Goal: Transaction & Acquisition: Purchase product/service

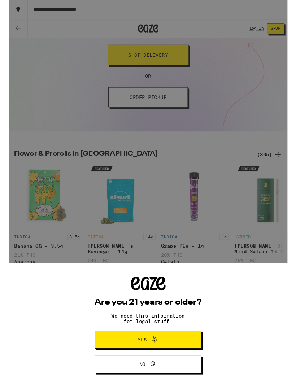
scroll to position [127, 0]
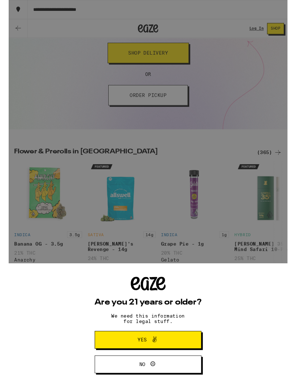
click at [185, 357] on button "Yes" at bounding box center [147, 360] width 113 height 19
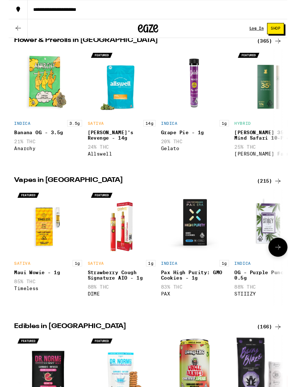
scroll to position [246, 0]
click at [38, 228] on img "Open page for Maui Wowie - 1g from Timeless" at bounding box center [42, 236] width 72 height 72
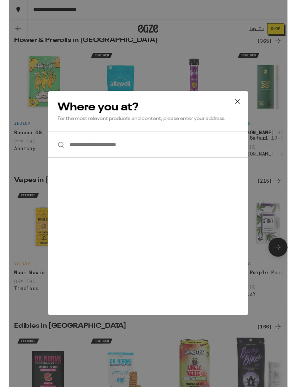
click at [18, 204] on div "**********" at bounding box center [148, 205] width 296 height 410
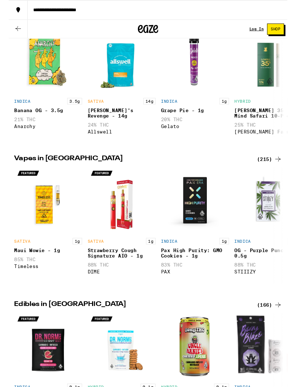
scroll to position [269, 0]
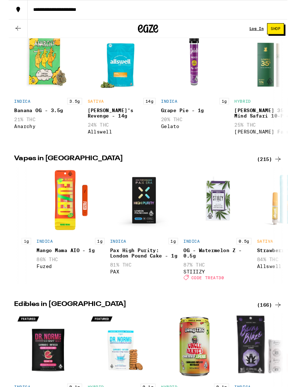
click at [280, 165] on section "Flower & Prerolls in [GEOGRAPHIC_DATA] (365) INDICA 3.5g Banana OG - 3.5g 21% T…" at bounding box center [148, 380] width 296 height 769
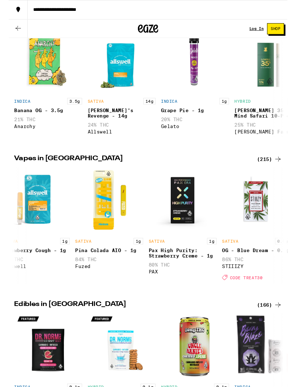
scroll to position [0, 643]
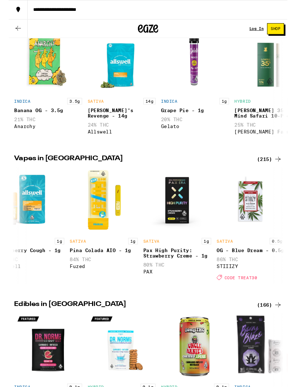
click at [273, 167] on section "Flower & Prerolls in [GEOGRAPHIC_DATA] (365) INDICA 3.5g Banana OG - 3.5g 21% T…" at bounding box center [148, 380] width 296 height 769
click at [282, 168] on section "Flower & Prerolls in [GEOGRAPHIC_DATA] (365) INDICA 3.5g Banana OG - 3.5g 21% T…" at bounding box center [148, 380] width 296 height 769
click at [282, 167] on section "Flower & Prerolls in [GEOGRAPHIC_DATA] (365) INDICA 3.5g Banana OG - 3.5g 21% T…" at bounding box center [148, 380] width 296 height 769
click at [271, 168] on section "Flower & Prerolls in [GEOGRAPHIC_DATA] (365) INDICA 3.5g Banana OG - 3.5g 21% T…" at bounding box center [148, 380] width 296 height 769
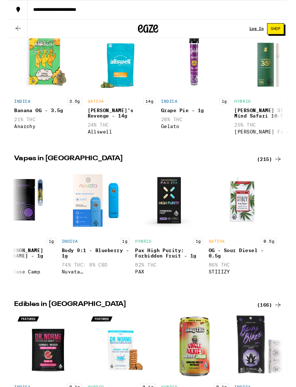
scroll to position [0, 1276]
click at [276, 167] on section "Flower & Prerolls in [GEOGRAPHIC_DATA] (365) INDICA 3.5g Banana OG - 3.5g 21% T…" at bounding box center [148, 380] width 296 height 769
click at [273, 167] on section "Flower & Prerolls in [GEOGRAPHIC_DATA] (365) INDICA 3.5g Banana OG - 3.5g 21% T…" at bounding box center [148, 380] width 296 height 769
click at [273, 165] on section "Flower & Prerolls in [GEOGRAPHIC_DATA] (365) INDICA 3.5g Banana OG - 3.5g 21% T…" at bounding box center [148, 380] width 296 height 769
click at [272, 169] on div "(215)" at bounding box center [277, 168] width 27 height 9
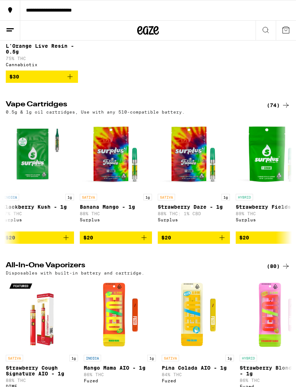
scroll to position [0, 625]
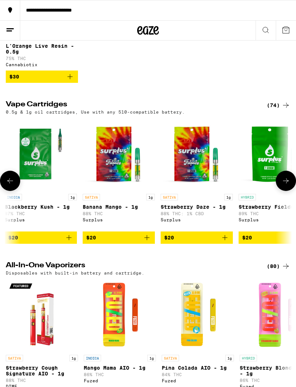
click at [117, 242] on span "$20" at bounding box center [118, 237] width 65 height 9
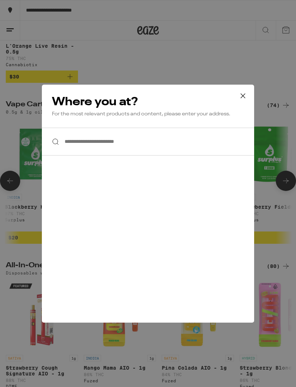
click at [98, 146] on input "**********" at bounding box center [148, 142] width 212 height 28
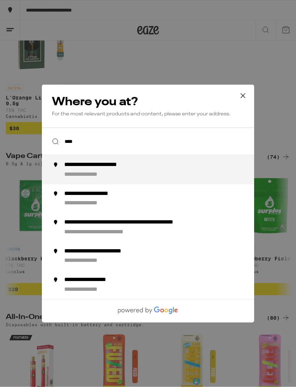
click at [96, 175] on div "**********" at bounding box center [92, 175] width 56 height 8
type input "**********"
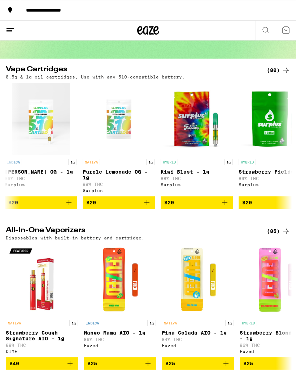
scroll to position [49, 0]
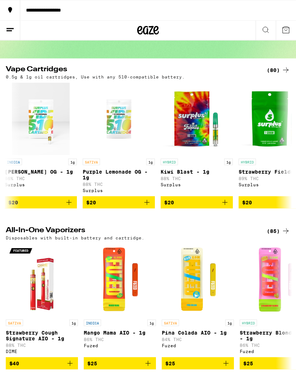
click at [205, 207] on span "$20" at bounding box center [196, 202] width 65 height 9
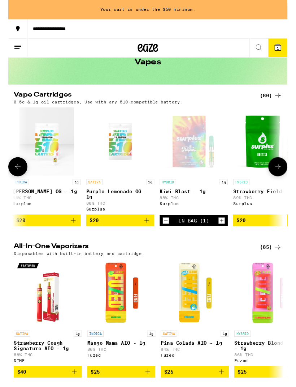
scroll to position [38, 0]
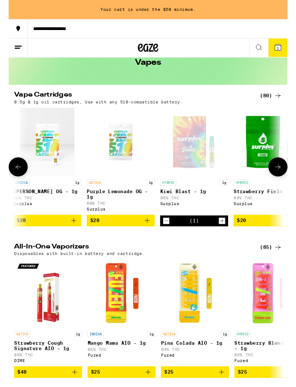
click at [282, 49] on icon at bounding box center [286, 50] width 9 height 9
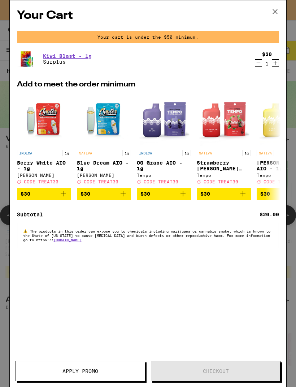
click at [272, 6] on button at bounding box center [275, 11] width 22 height 23
